Goal: Use online tool/utility: Utilize a website feature to perform a specific function

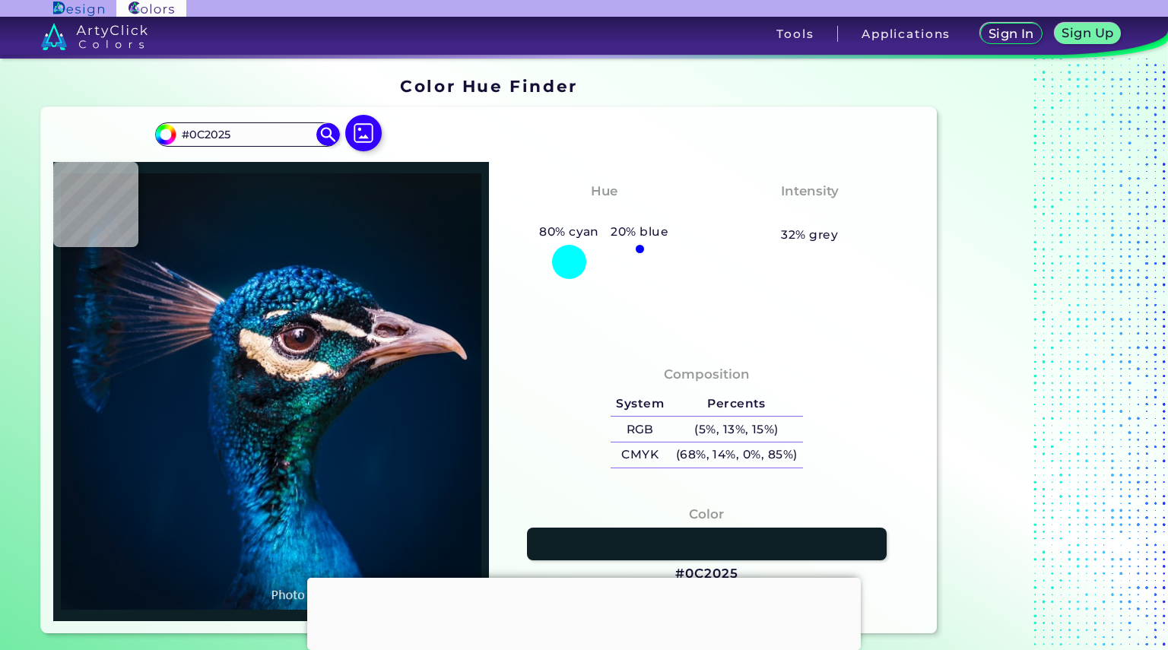
type input "#01172e"
type input "#01172E"
type input "#01111d"
type input "#01111D"
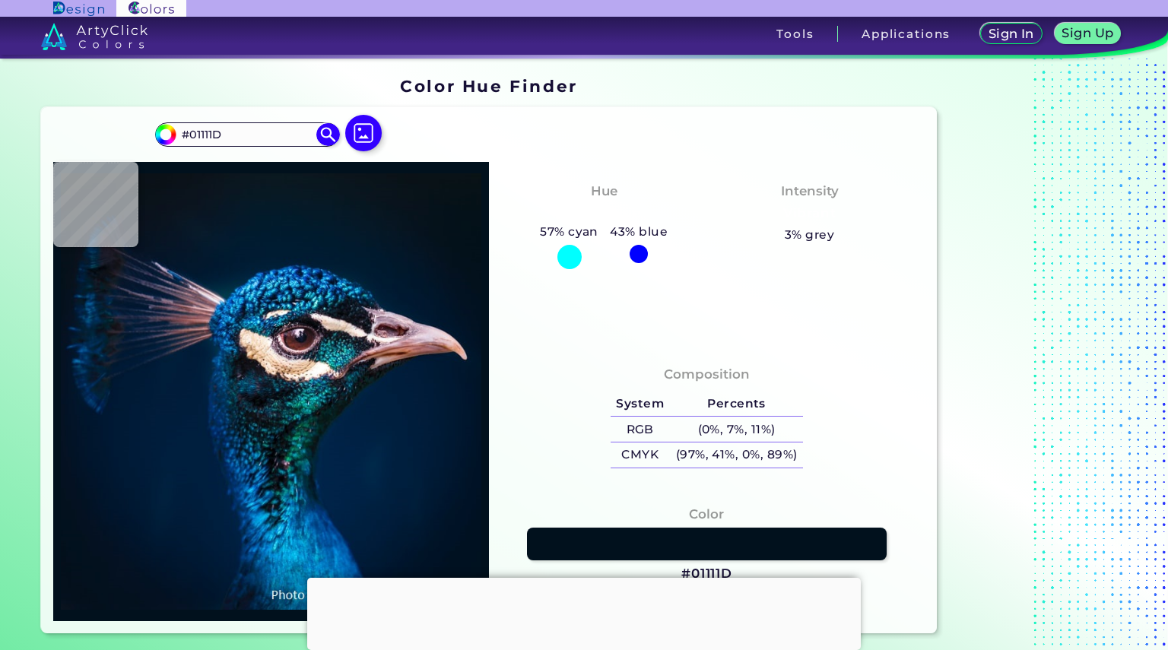
type input "#001830"
type input "#001a33"
type input "#001A33"
type input "#001a35"
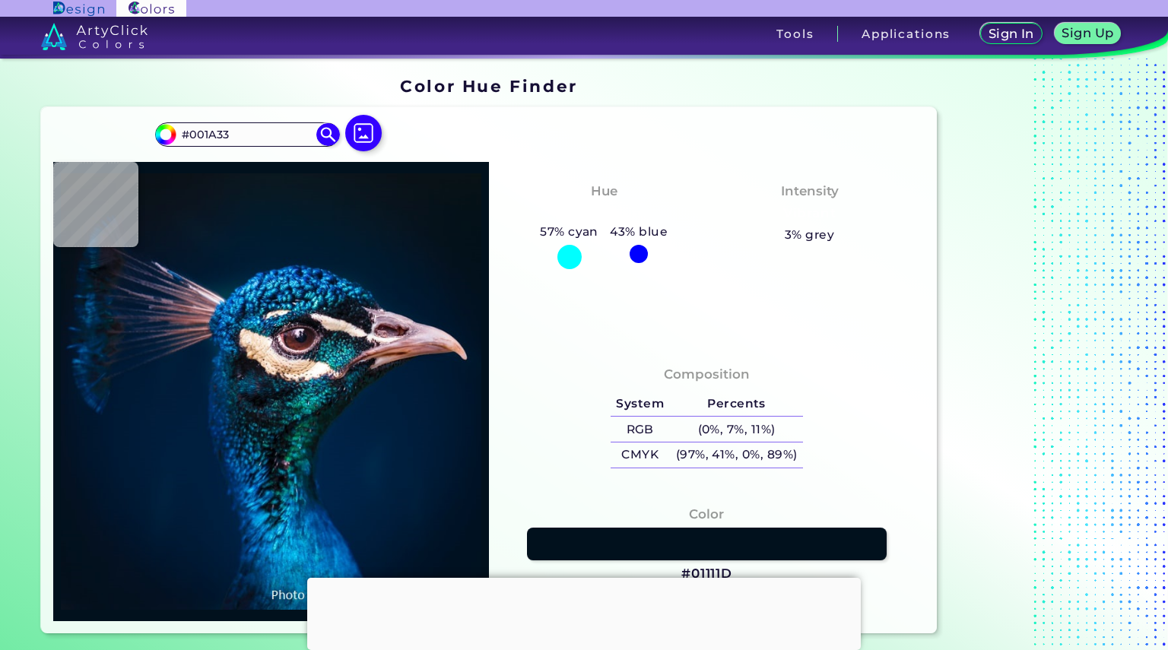
type input "#001A35"
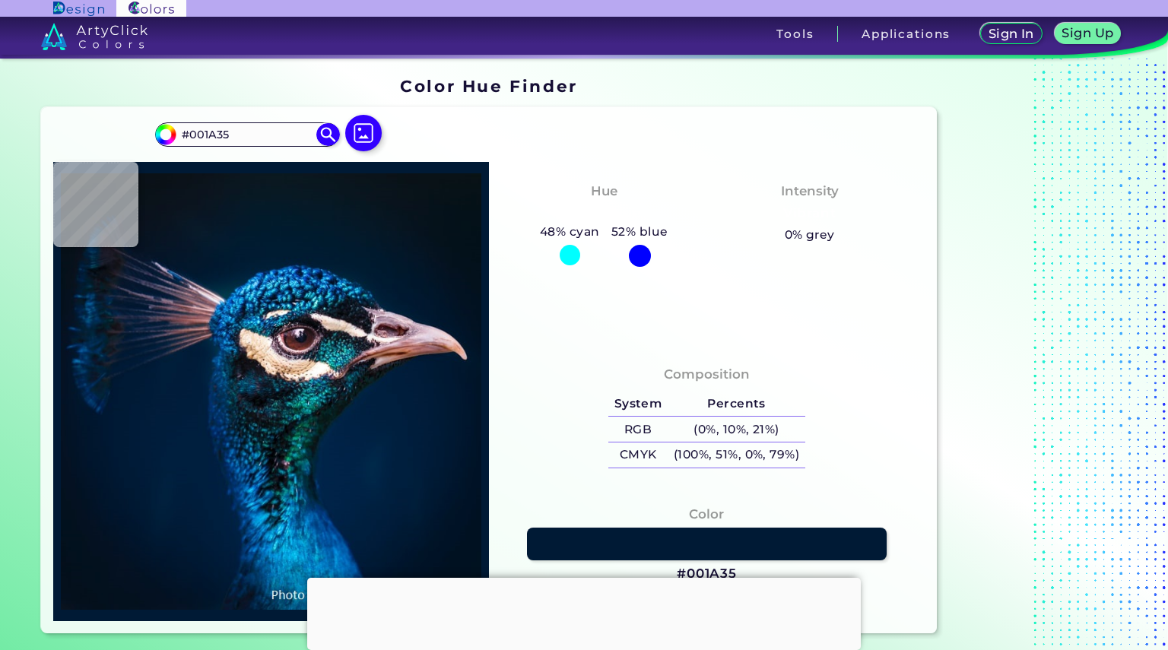
type input "#011c39"
type input "#011C39"
type input "#001d3b"
type input "#001D3B"
type input "#693117"
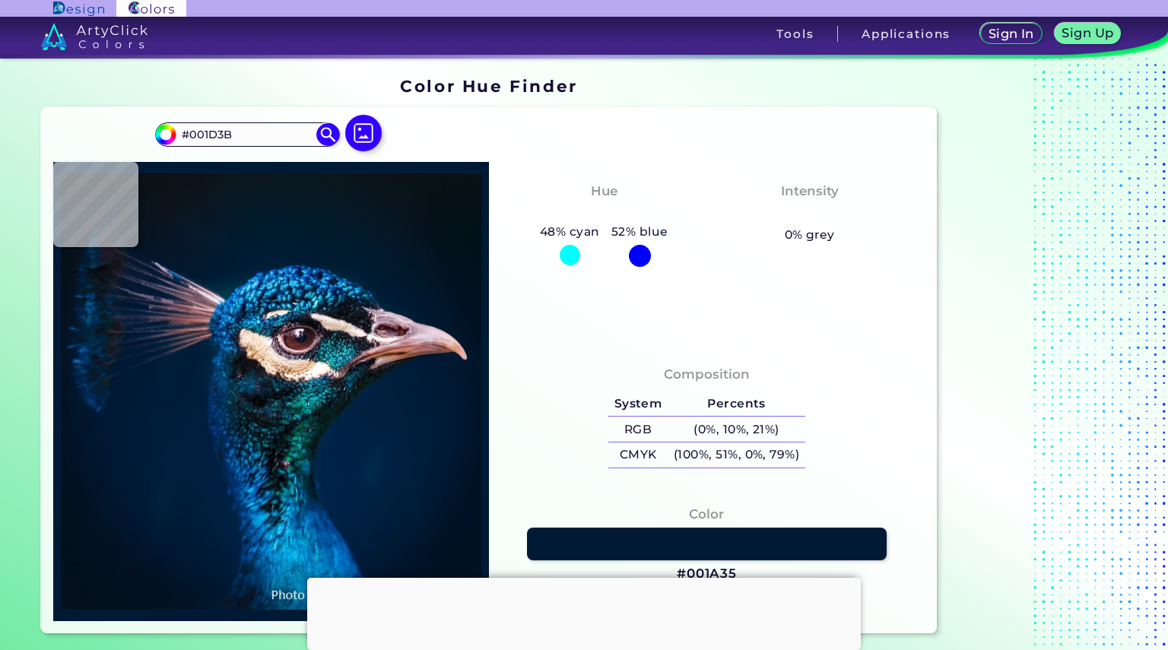
type input "#693117"
type input "#372f38"
type input "#372F38"
type input "#5c4b51"
type input "#5C4B51"
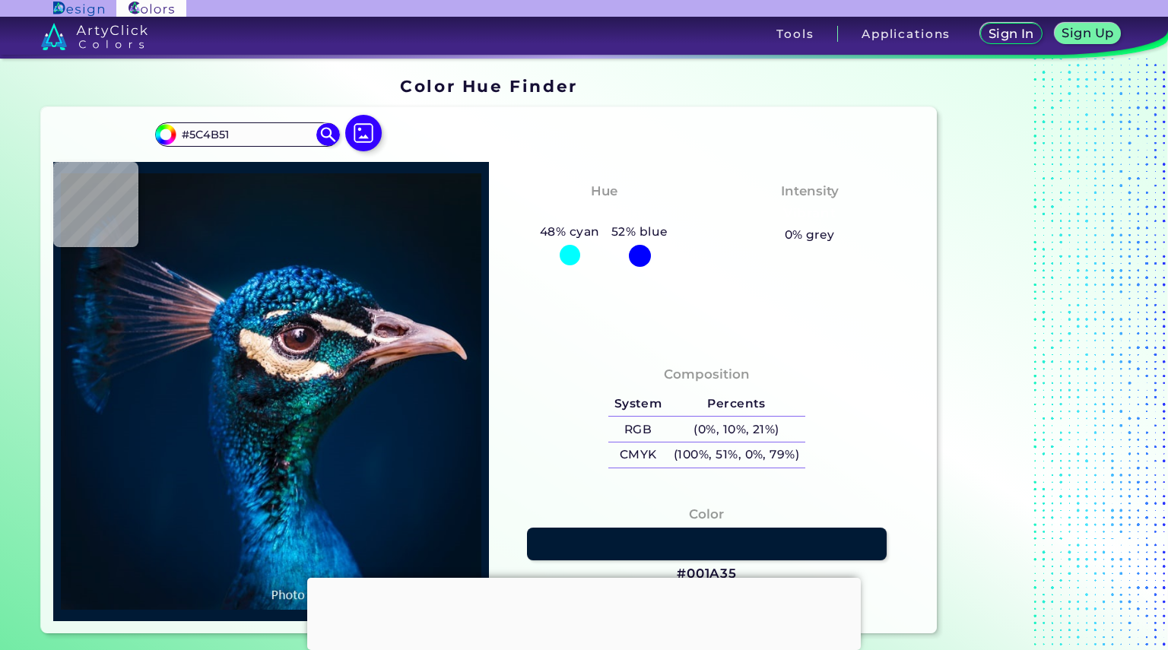
type input "#fdf5f1"
type input "#FDF5F1"
type input "#f3ebe9"
type input "#F3EBE9"
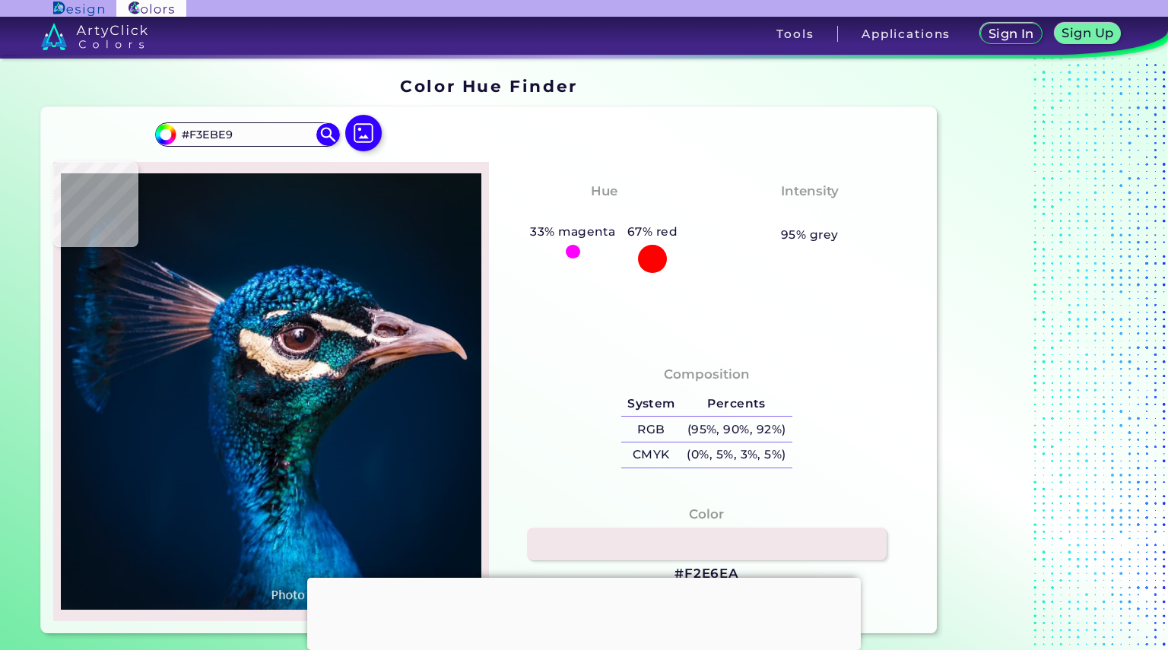
type input "#f2e6ea"
type input "#F2E6EA"
type input "#160f16"
type input "#160F16"
type input "#191921"
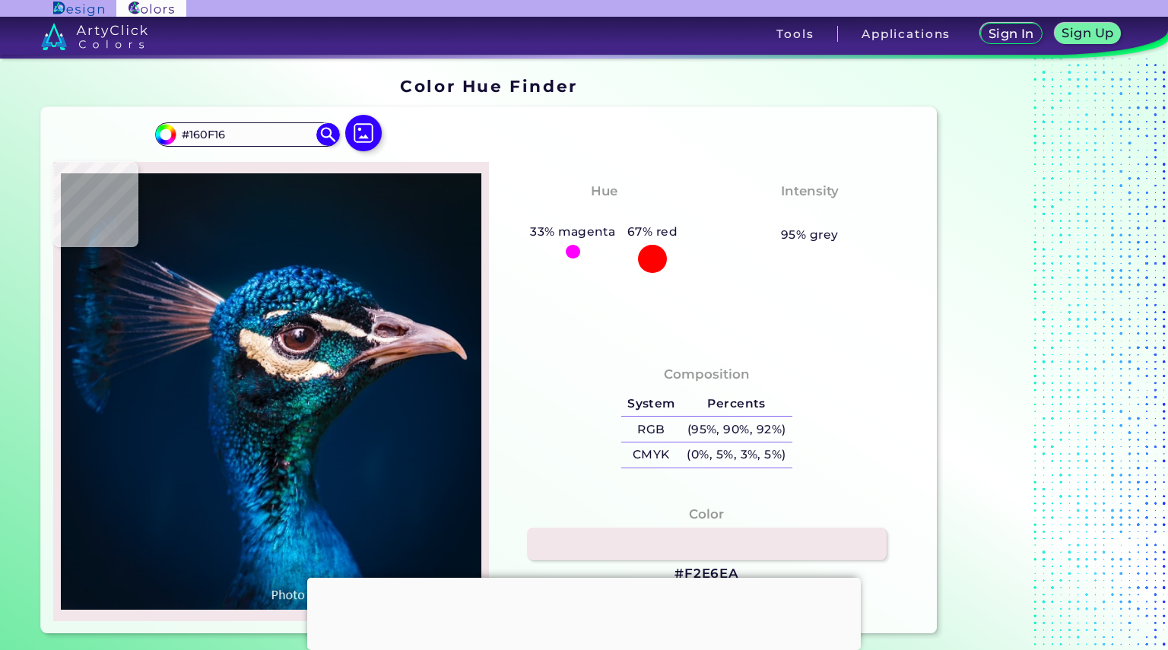
type input "#191921"
type input "#0f0f17"
type input "#0F0F17"
type input "#0c0f18"
type input "#0C0F18"
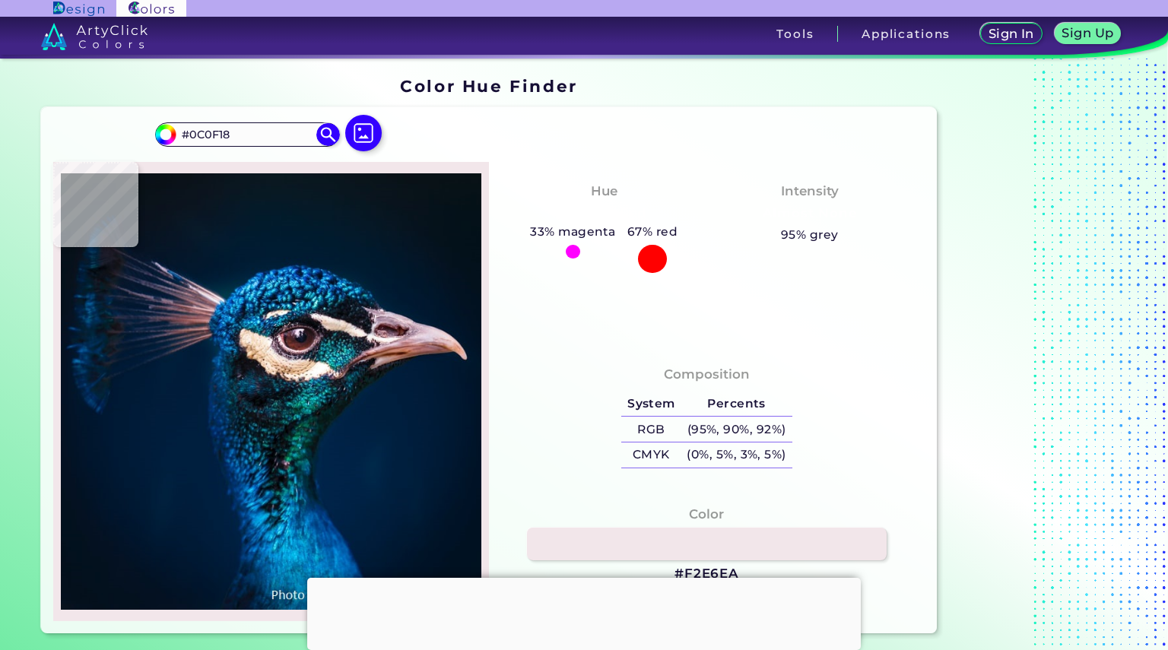
type input "#22242d"
type input "#22242D"
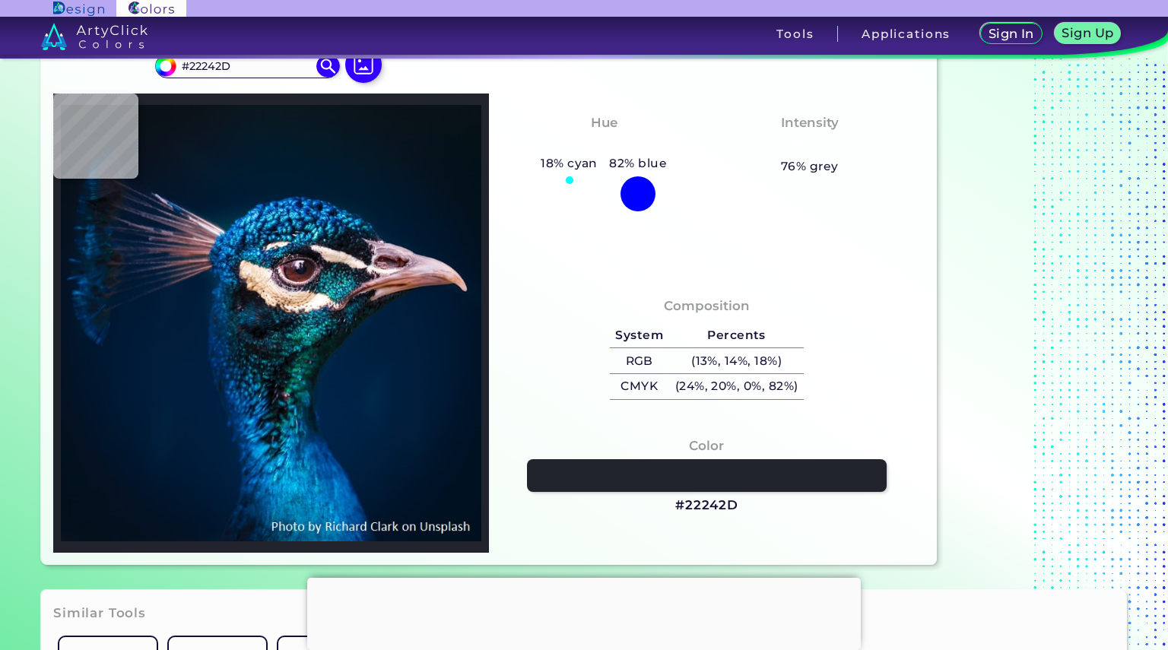
type input "#001f3e"
type input "#001F3E"
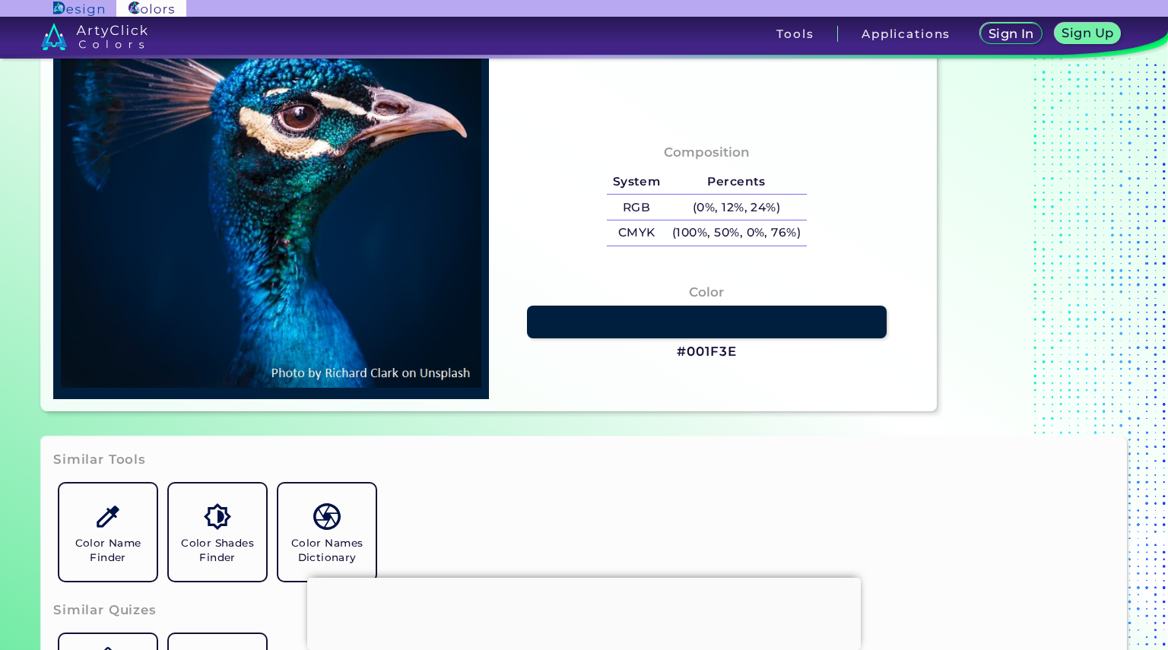
scroll to position [228, 0]
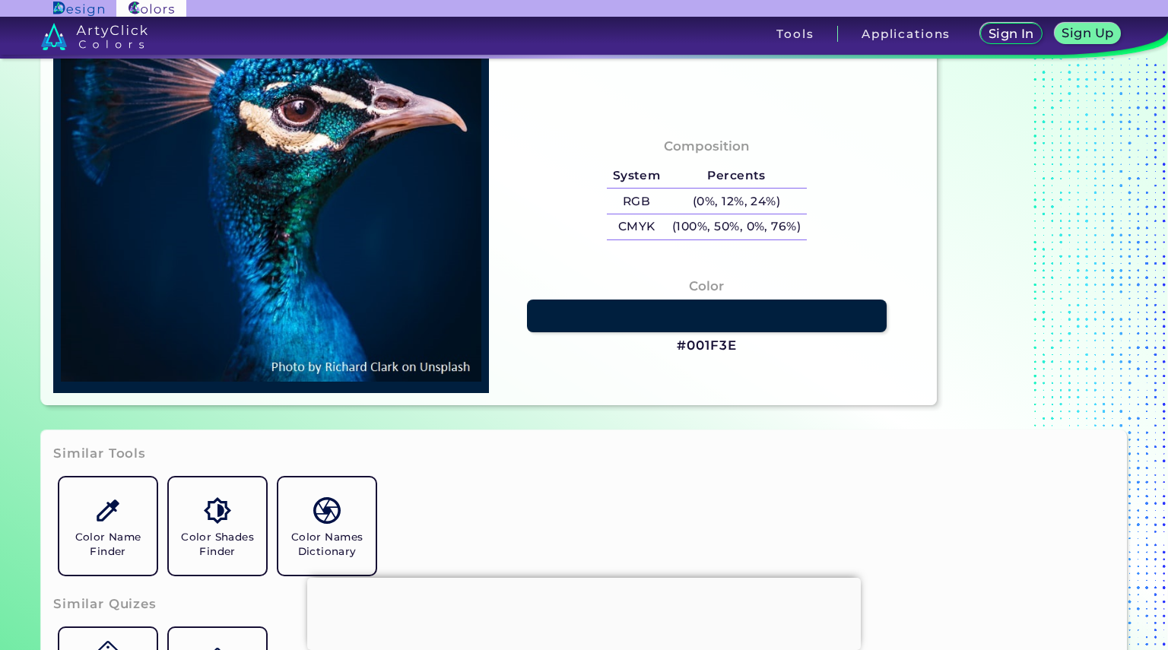
type input "#001b38"
type input "#001B38"
type input "#001b39"
type input "#001B39"
drag, startPoint x: 376, startPoint y: 312, endPoint x: 564, endPoint y: 188, distance: 226.1
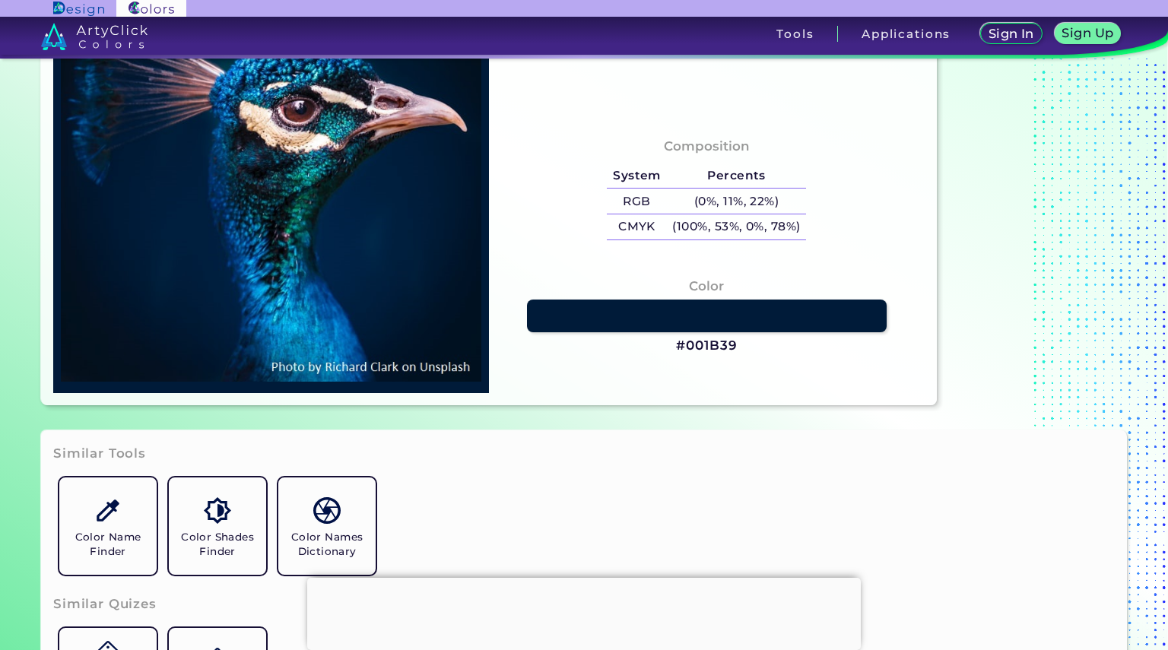
click at [564, 188] on div "Composition System Percents RGB (0%, 11%, 22%) CMYK (100%, 53%, 0%, 78%)" at bounding box center [706, 190] width 411 height 122
